Goal: Task Accomplishment & Management: Manage account settings

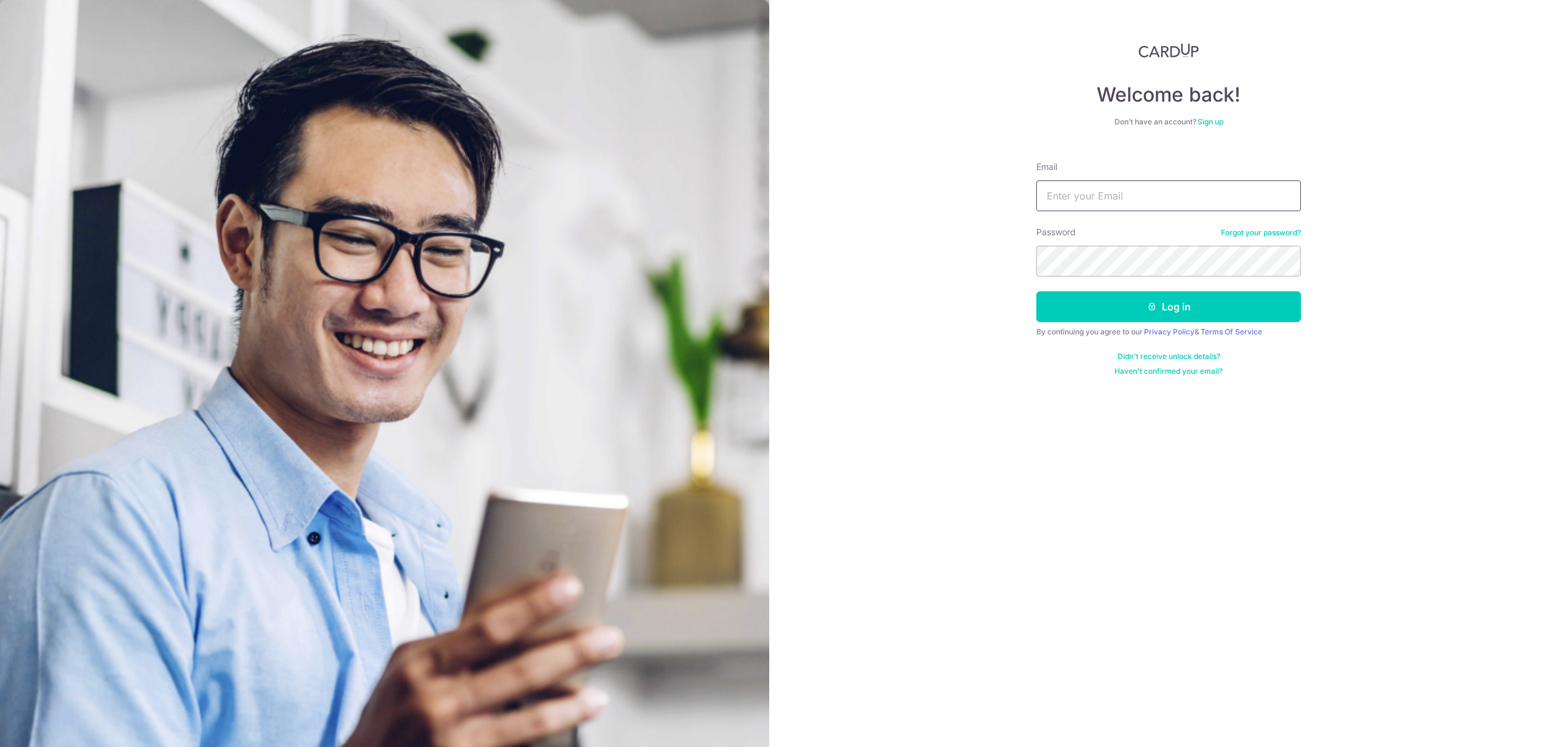
click at [1092, 200] on input "Email" at bounding box center [1168, 195] width 265 height 30
type input "[EMAIL_ADDRESS][DOMAIN_NAME]"
click at [1174, 311] on button "Log in" at bounding box center [1168, 306] width 265 height 30
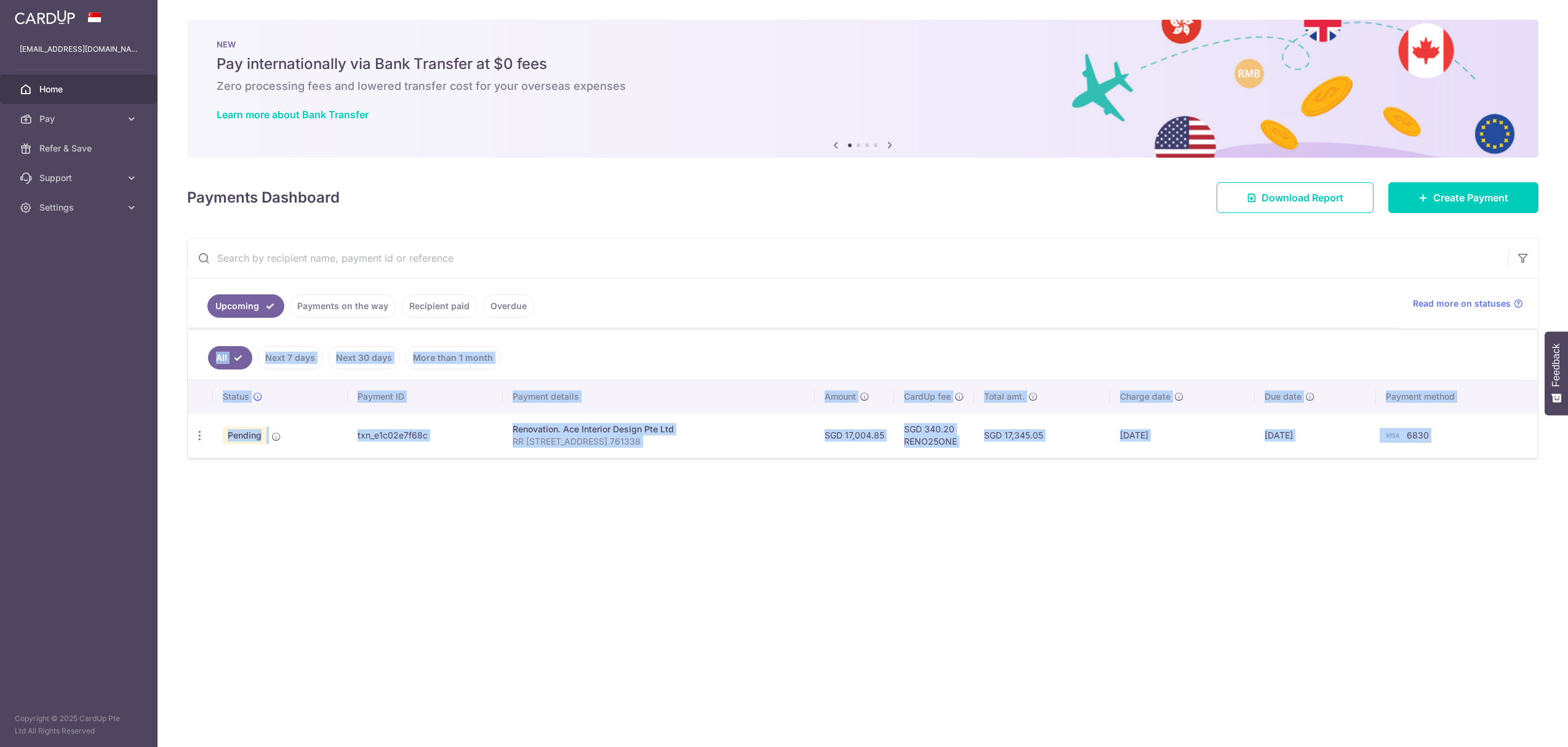
drag, startPoint x: 956, startPoint y: 330, endPoint x: 1243, endPoint y: 486, distance: 326.7
click at [1243, 486] on div "× Pause Schedule Pause all future payments in this series Pause just this one p…" at bounding box center [863, 373] width 1411 height 747
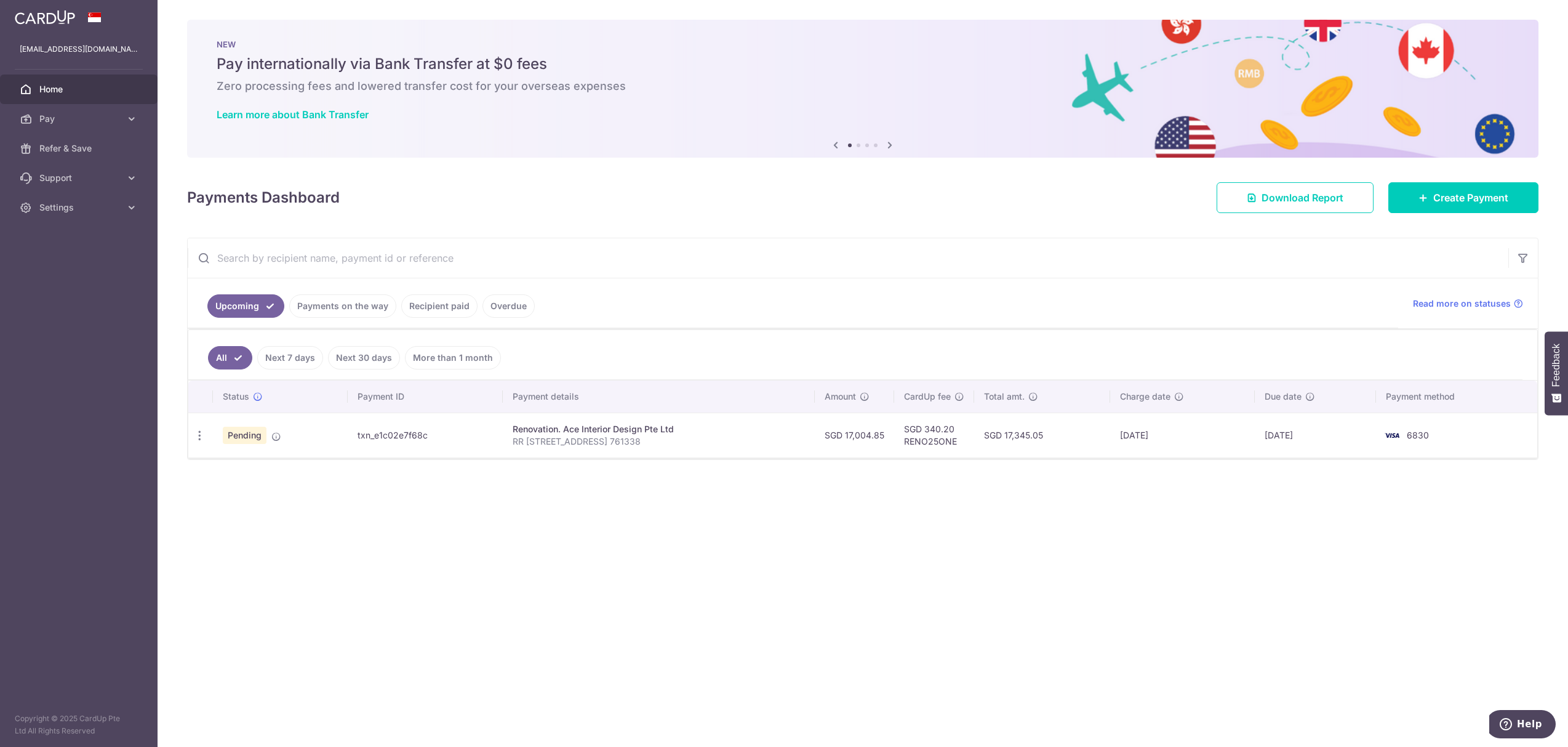
drag, startPoint x: 1040, startPoint y: 343, endPoint x: 990, endPoint y: 332, distance: 51.2
click at [990, 332] on div "× Pause Schedule Pause all future payments in this series Pause just this one p…" at bounding box center [863, 373] width 1411 height 747
click at [990, 332] on ul "All Next 7 days Next 30 days More than 1 month" at bounding box center [855, 355] width 1334 height 50
drag, startPoint x: 1061, startPoint y: 375, endPoint x: 1327, endPoint y: 497, distance: 292.6
click at [1327, 497] on div "× Pause Schedule Pause all future payments in this series Pause just this one p…" at bounding box center [863, 373] width 1411 height 747
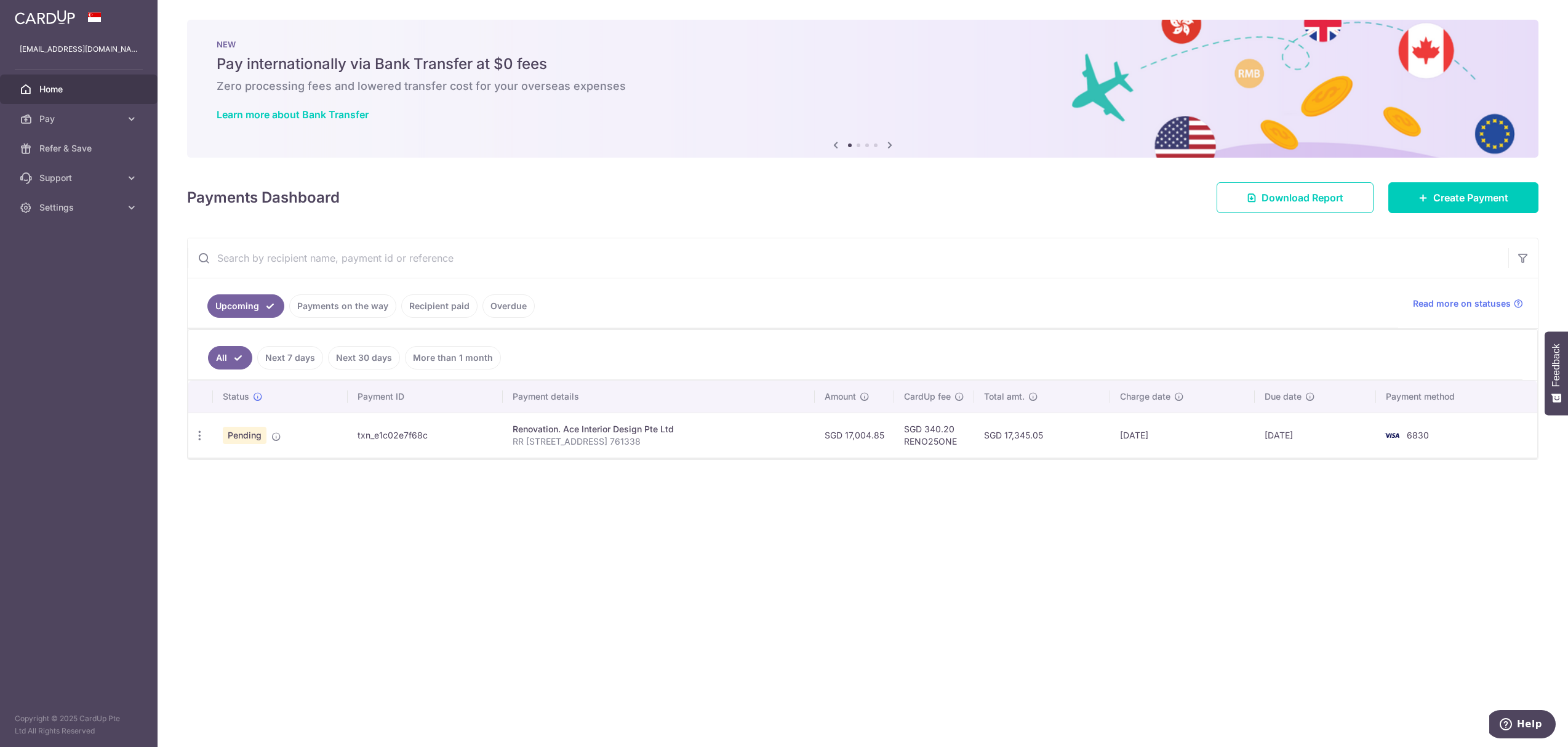
click at [1327, 497] on div "× Pause Schedule Pause all future payments in this series Pause just this one p…" at bounding box center [863, 373] width 1411 height 747
